Goal: Information Seeking & Learning: Check status

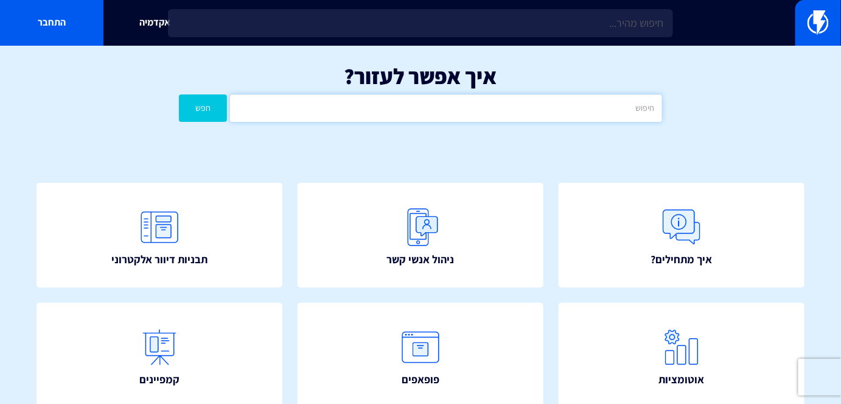
click at [493, 107] on input "text" at bounding box center [446, 107] width 432 height 27
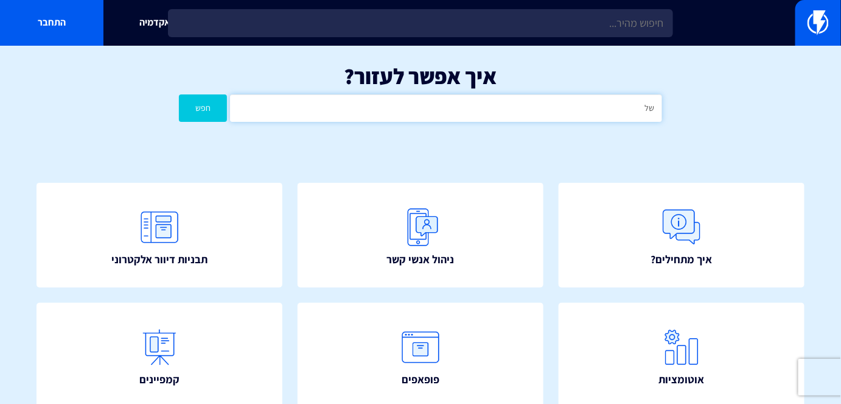
type input "ש"
type input "התראה"
click at [179, 94] on button "חפש" at bounding box center [203, 107] width 48 height 27
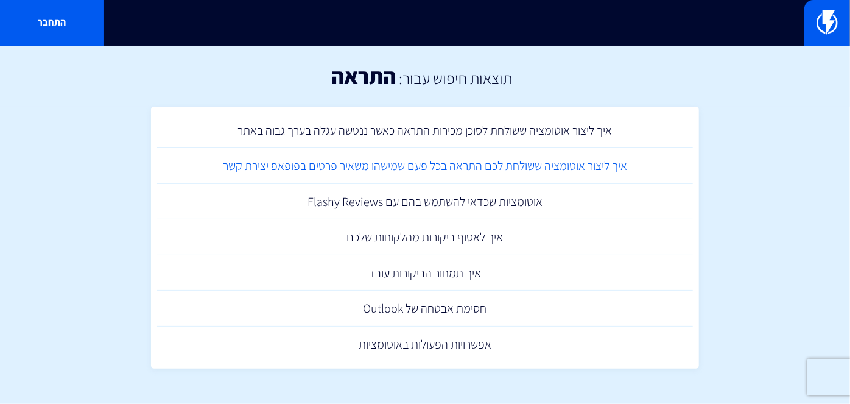
click at [488, 165] on link "איך ליצור אוטומציה ששולחת לכם התראה בכל פעם שמישהו משאיר פרטים בפופאפ יצירת קשר" at bounding box center [425, 166] width 536 height 36
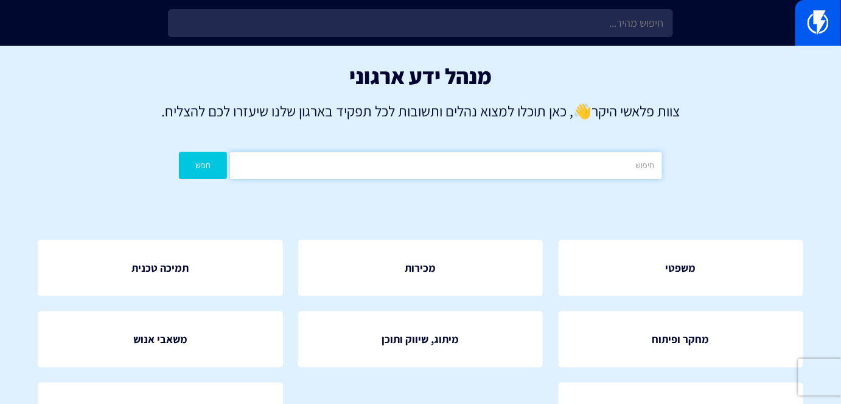
click at [552, 173] on input "text" at bounding box center [446, 165] width 432 height 27
type input "הצגה"
click at [225, 168] on button "חפש" at bounding box center [203, 165] width 48 height 27
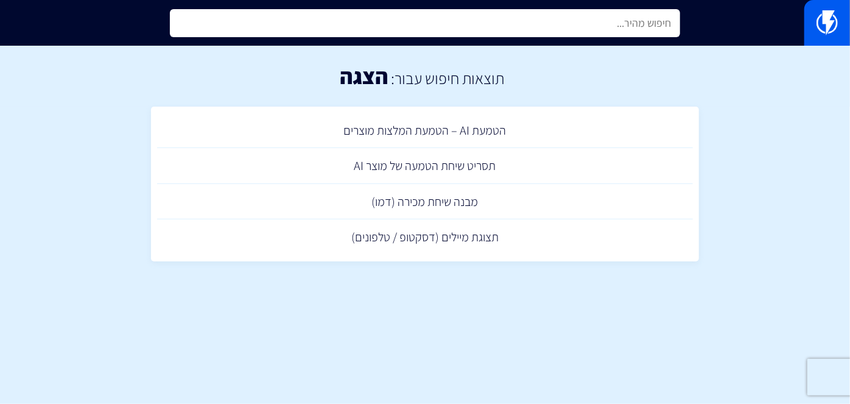
click at [570, 26] on input "text" at bounding box center [425, 23] width 510 height 28
type input "ם"
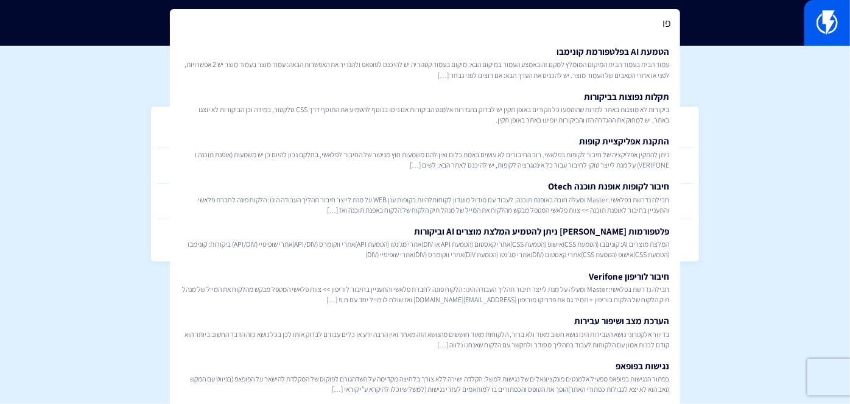
type input "פ"
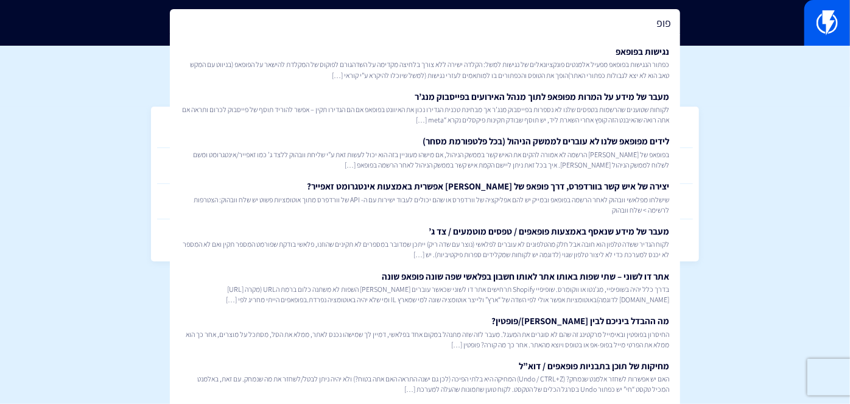
click at [601, 24] on input "פופ" at bounding box center [425, 23] width 510 height 28
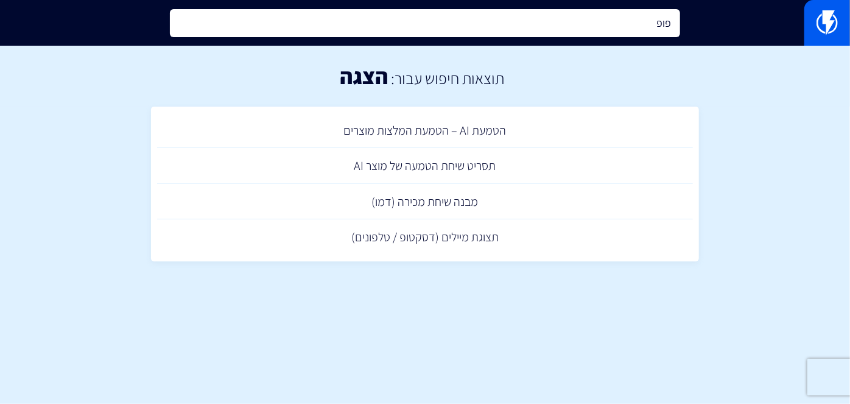
click at [601, 24] on input "פופ" at bounding box center [425, 23] width 510 height 28
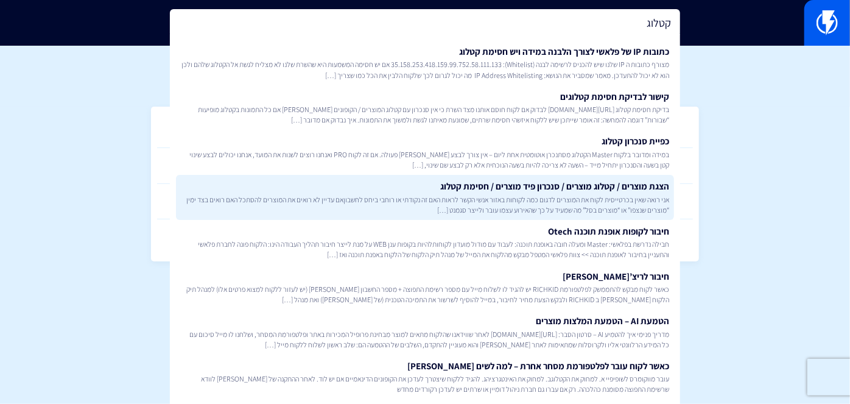
type input "קטלוג"
click at [603, 192] on link "הצגת מוצרים / קטלוג מוצרים / סנכרון פיד מוצרים / חסימת קטלוג אני רואה שאין בכרט…" at bounding box center [425, 197] width 498 height 45
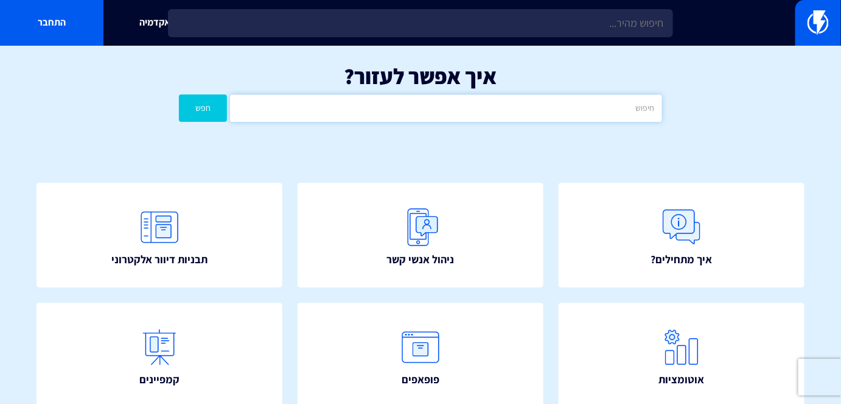
click at [443, 116] on input "text" at bounding box center [446, 107] width 432 height 27
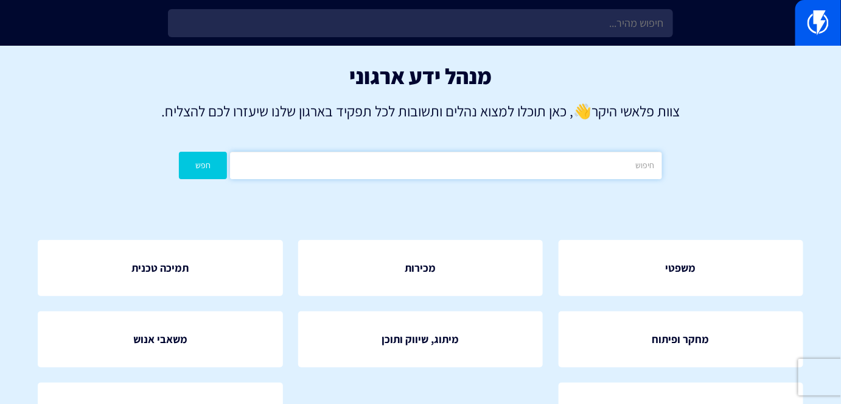
click at [634, 178] on input "text" at bounding box center [446, 165] width 432 height 27
type input "קטלוג"
click at [196, 172] on button "חפש" at bounding box center [203, 165] width 48 height 27
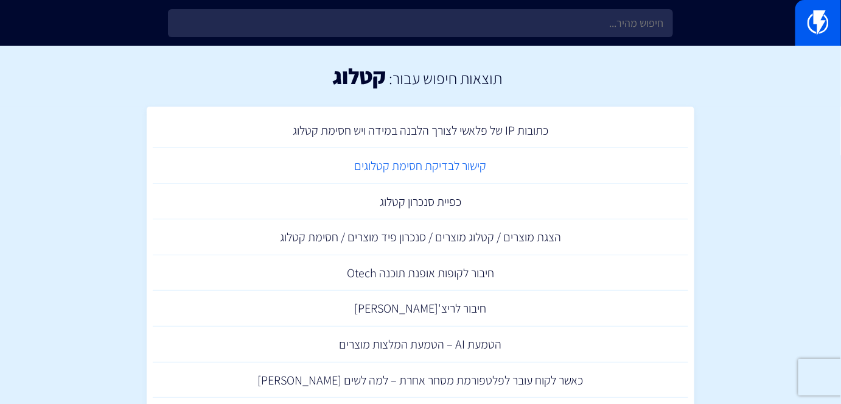
click at [429, 164] on link "קישור לבדיקת חסימת קטלוגים" at bounding box center [421, 166] width 536 height 36
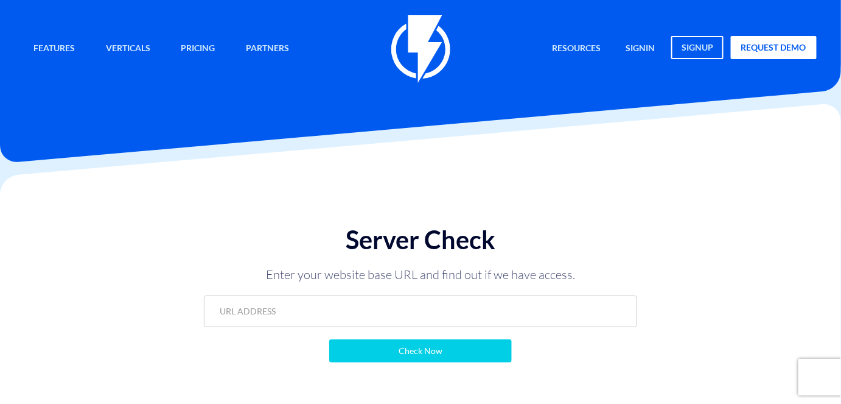
click at [487, 327] on form "Check Now" at bounding box center [420, 328] width 433 height 67
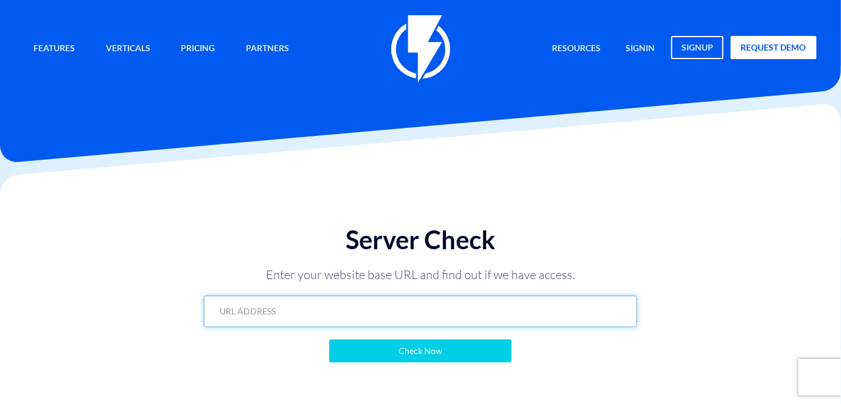
click at [487, 315] on input "text" at bounding box center [420, 311] width 433 height 32
paste input "https://myarmy.co.il/?flashy_export=products&flashy_pagination=true&per_page=10…"
type input "https://myarmy.co.il/?flashy_export=products&flashy_pagination=true&per_page=10…"
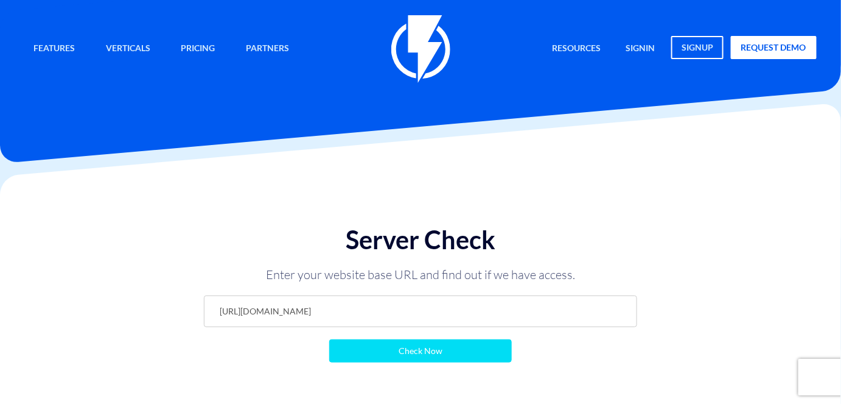
click at [465, 351] on input "Check Now" at bounding box center [420, 350] width 183 height 23
